Goal: Navigation & Orientation: Find specific page/section

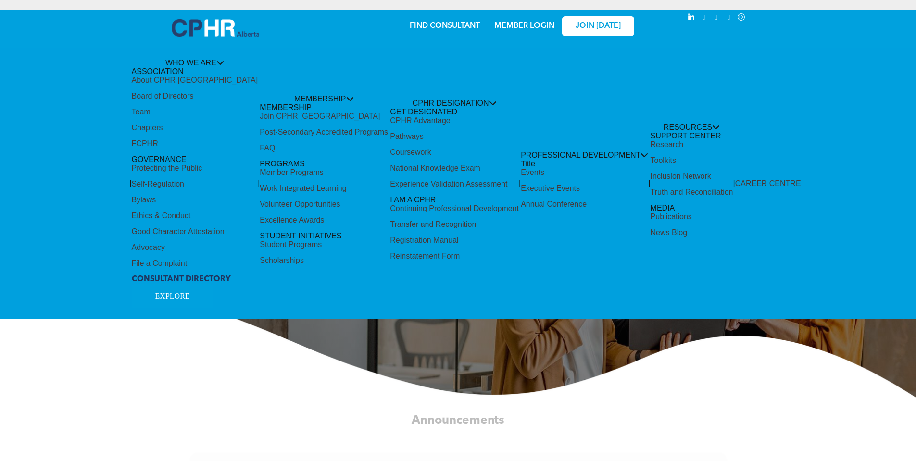
click at [529, 21] on div "Share by:" at bounding box center [426, 19] width 833 height 11
drag, startPoint x: 201, startPoint y: 59, endPoint x: 222, endPoint y: 59, distance: 20.7
click at [201, 59] on div "Share by:" at bounding box center [426, 235] width 852 height 461
click at [606, 24] on div "Share by:" at bounding box center [426, 19] width 833 height 11
click at [568, 23] on div "Share by:" at bounding box center [426, 19] width 833 height 11
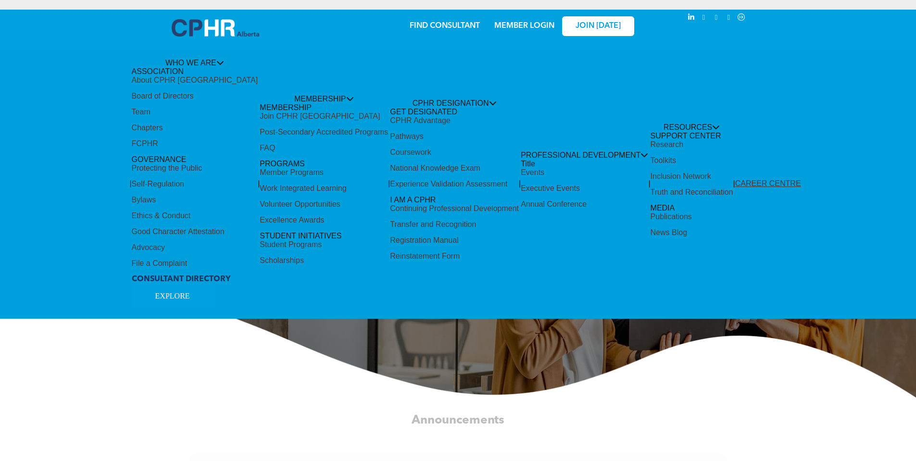
click at [480, 28] on div "Share by:" at bounding box center [426, 235] width 852 height 461
click at [448, 20] on div "Share by:" at bounding box center [426, 19] width 833 height 11
click at [502, 25] on div "Share by:" at bounding box center [426, 19] width 833 height 11
click at [534, 146] on div "Share by:" at bounding box center [426, 235] width 852 height 461
click at [522, 23] on div "Share by:" at bounding box center [426, 19] width 833 height 11
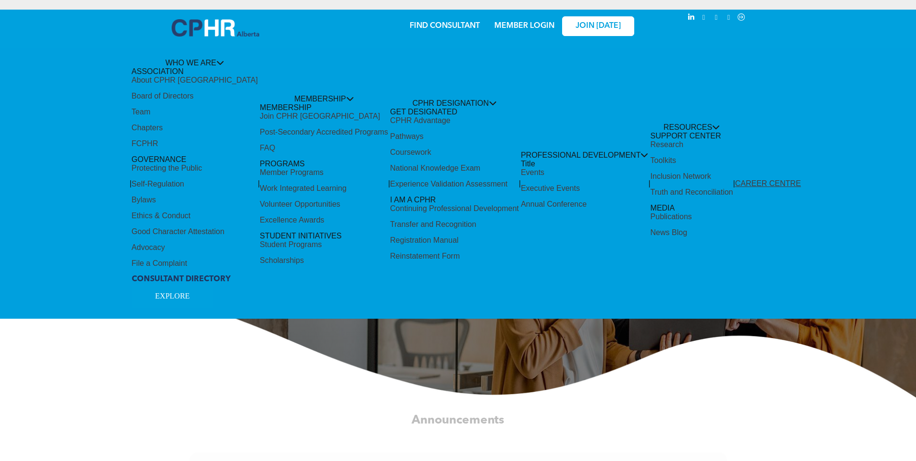
click at [522, 23] on div "Share by:" at bounding box center [426, 19] width 833 height 11
click at [522, 22] on div "Share by:" at bounding box center [426, 19] width 833 height 11
click at [524, 24] on div "Share by:" at bounding box center [426, 19] width 833 height 11
click at [523, 22] on div "Share by:" at bounding box center [426, 19] width 833 height 11
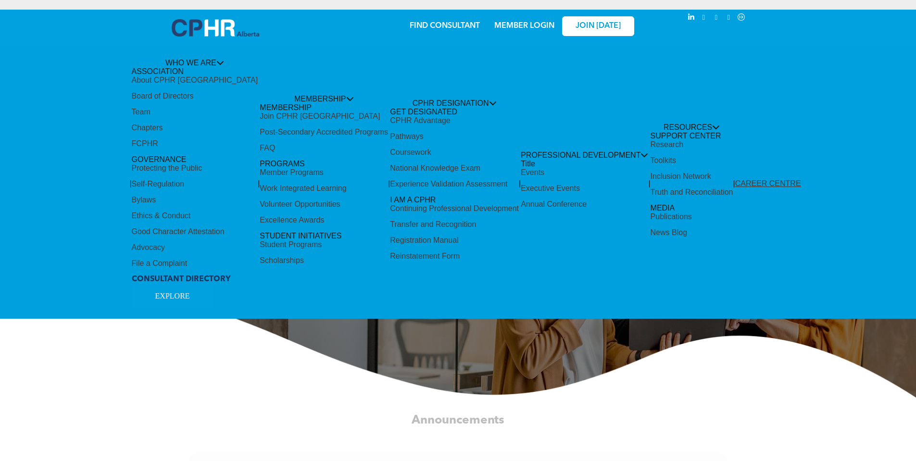
click at [524, 22] on div "Share by:" at bounding box center [426, 19] width 833 height 11
click at [187, 296] on div "Share by:" at bounding box center [426, 235] width 852 height 461
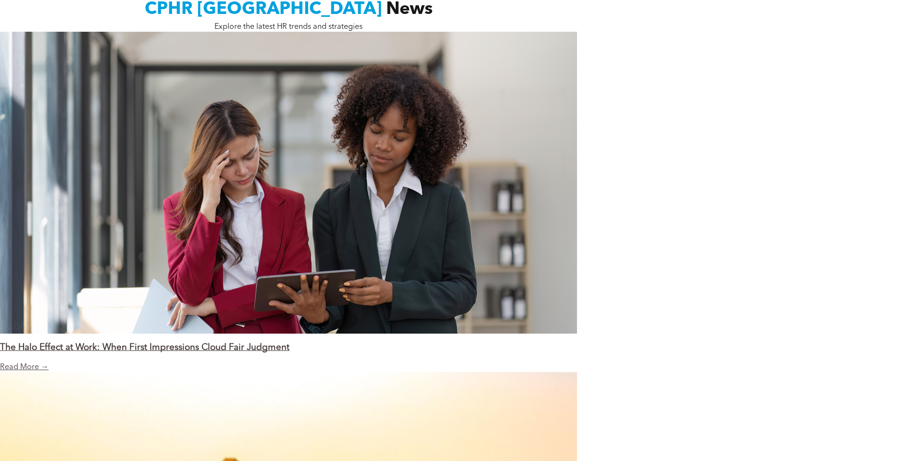
scroll to position [769, 0]
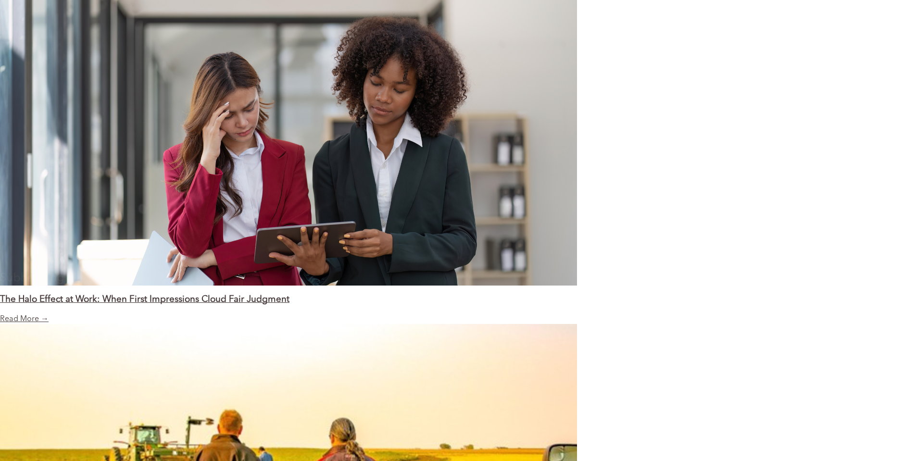
click at [169, 290] on div "Share by:" at bounding box center [426, 235] width 852 height 461
click at [128, 290] on div "Share by:" at bounding box center [426, 235] width 852 height 461
click at [14, 308] on div "Share by:" at bounding box center [426, 235] width 852 height 461
drag, startPoint x: 26, startPoint y: 307, endPoint x: 46, endPoint y: 301, distance: 20.7
click at [34, 304] on div "Share by:" at bounding box center [426, 235] width 852 height 461
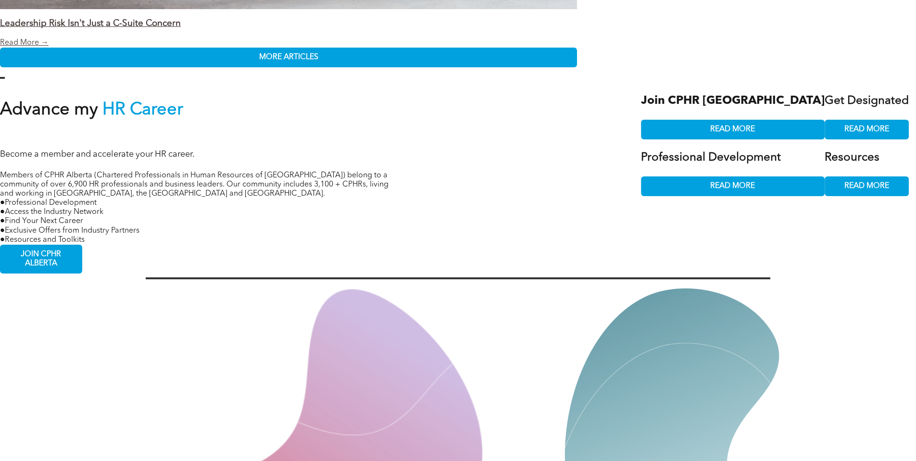
scroll to position [2164, 0]
